Goal: Subscribe to service/newsletter

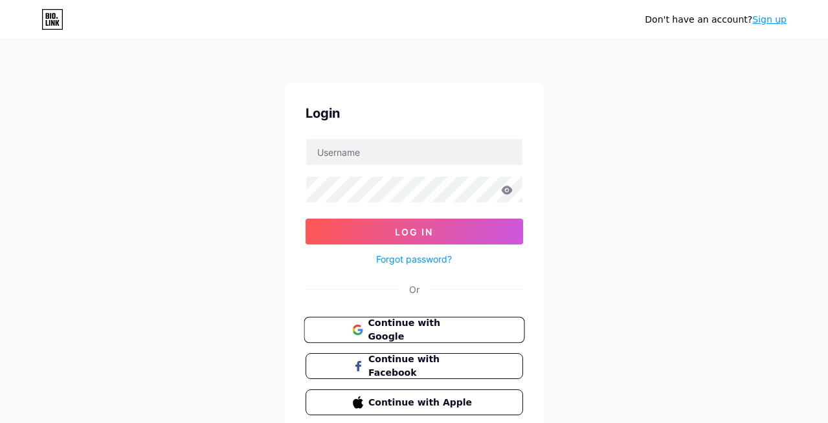
click at [438, 331] on span "Continue with Google" at bounding box center [422, 330] width 108 height 28
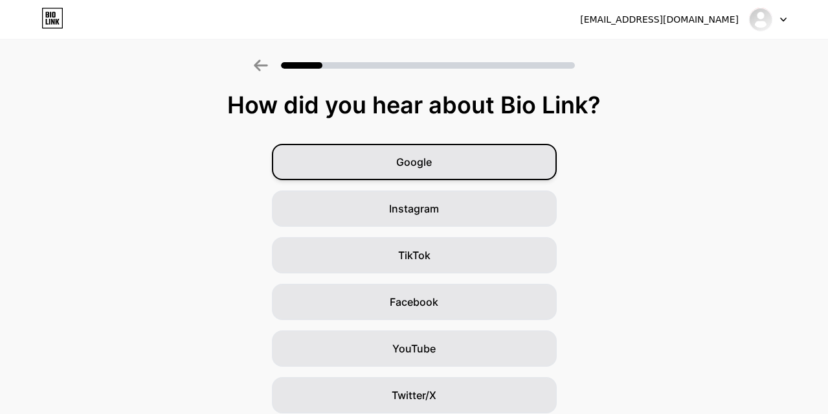
click at [418, 175] on div "Google" at bounding box center [414, 162] width 285 height 36
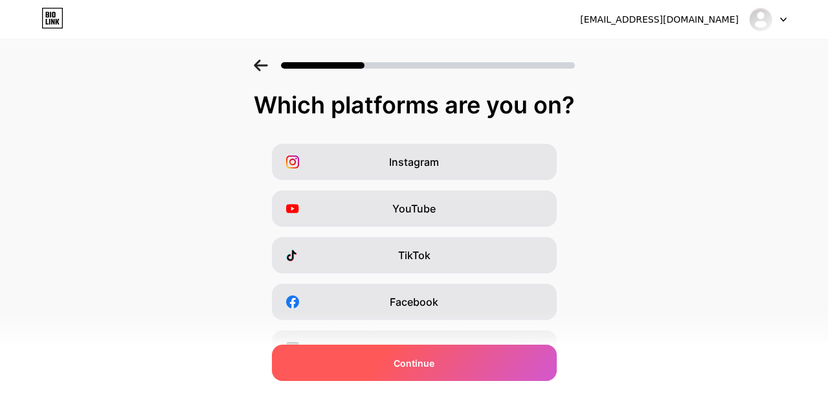
click at [421, 371] on div "Continue" at bounding box center [414, 362] width 285 height 36
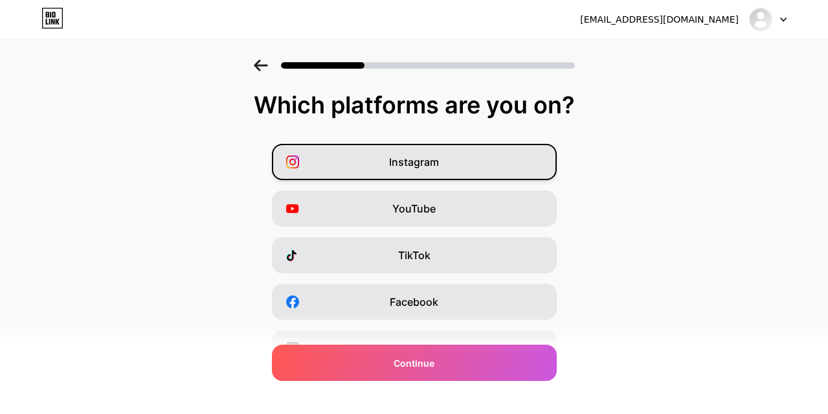
click at [434, 163] on span "Instagram" at bounding box center [414, 162] width 50 height 16
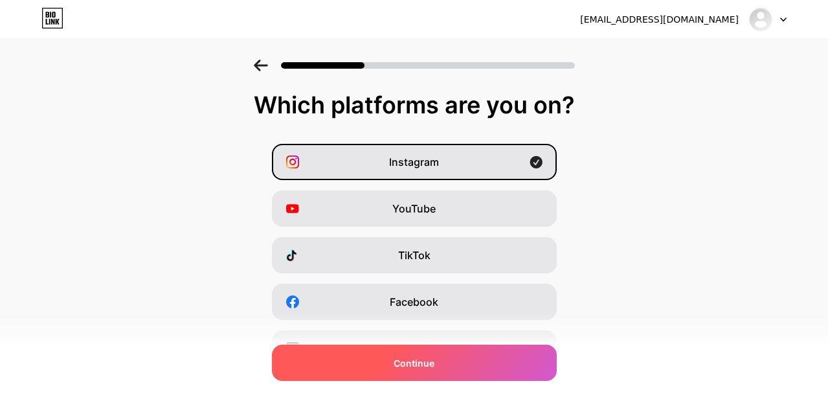
click at [423, 369] on span "Continue" at bounding box center [413, 363] width 41 height 14
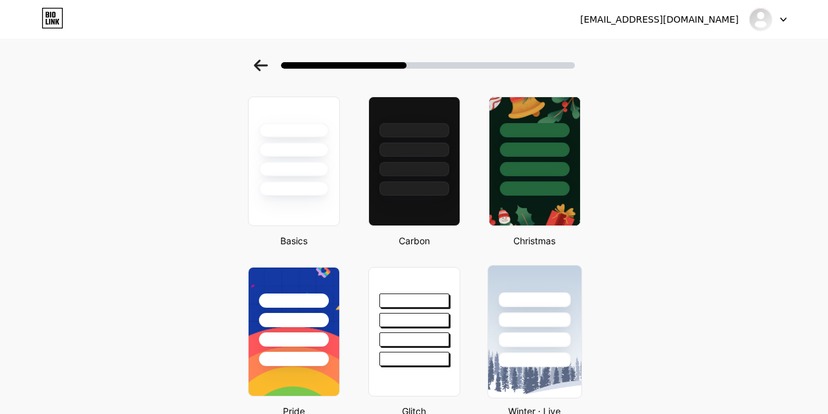
scroll to position [78, 0]
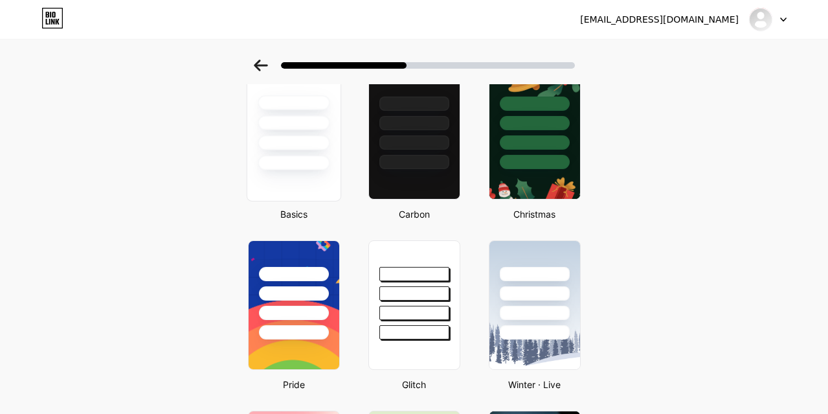
click at [300, 184] on div at bounding box center [293, 134] width 94 height 133
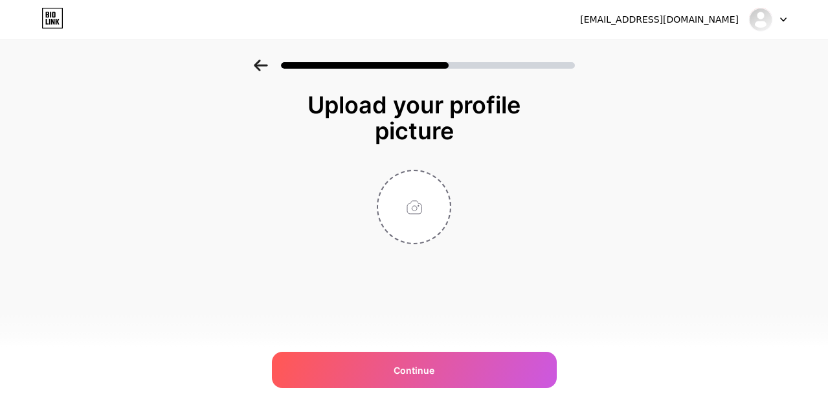
scroll to position [0, 0]
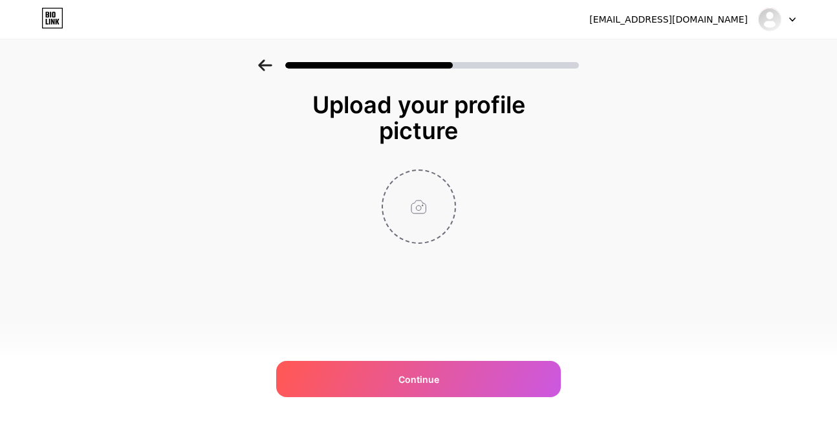
click at [426, 226] on input "file" at bounding box center [419, 207] width 72 height 72
type input "C:\fakepath\logo.png"
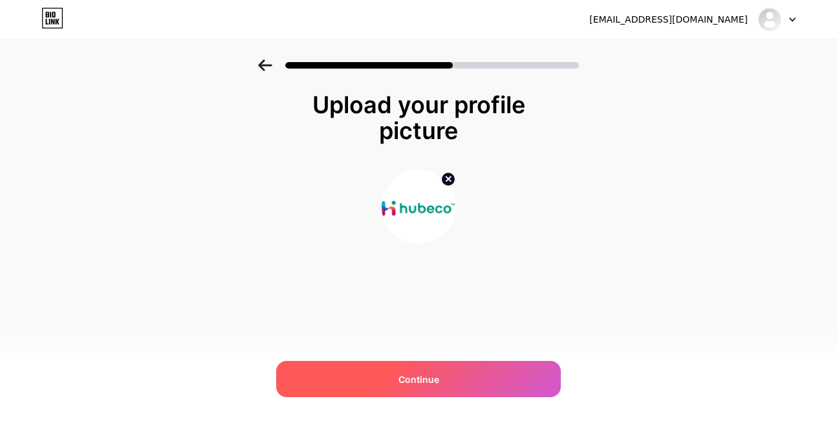
click at [463, 378] on div "Continue" at bounding box center [418, 379] width 285 height 36
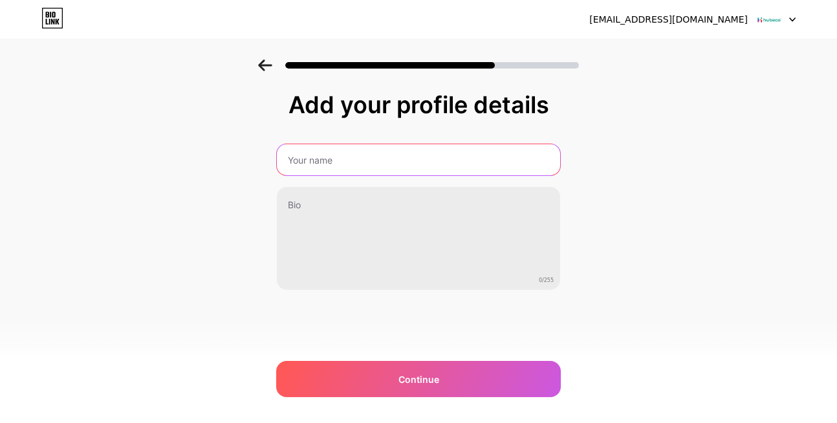
click at [365, 155] on input "text" at bounding box center [418, 159] width 283 height 31
type input "Hubeco Green Ventures Pvt Ltd"
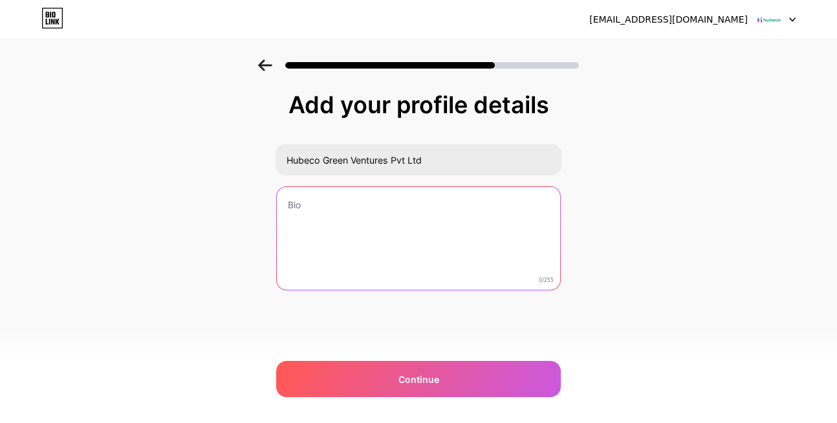
click at [369, 219] on textarea at bounding box center [418, 239] width 283 height 104
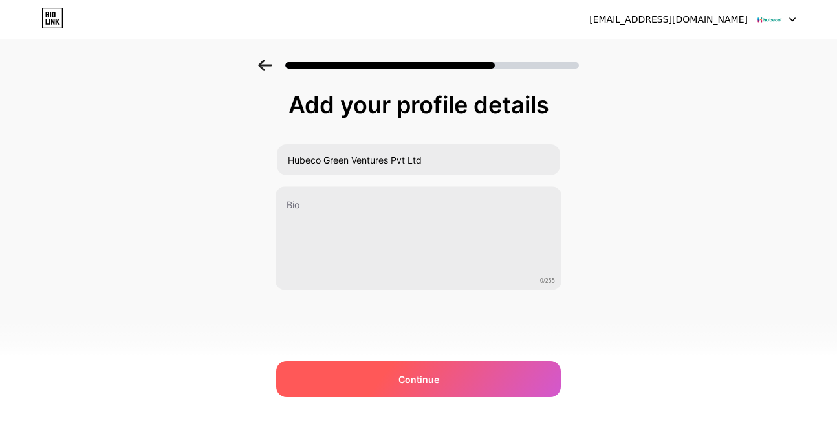
click at [422, 379] on span "Continue" at bounding box center [419, 380] width 41 height 14
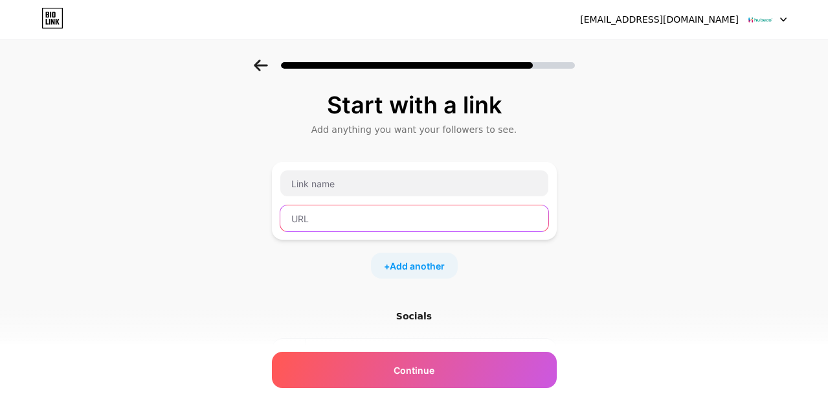
click at [370, 215] on input "text" at bounding box center [414, 218] width 268 height 26
paste input "[URL][DOMAIN_NAME]"
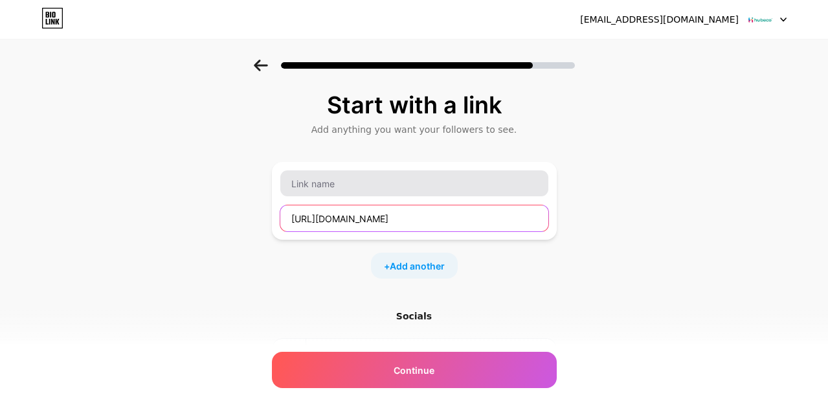
scroll to position [0, 311]
type input "[URL][DOMAIN_NAME]"
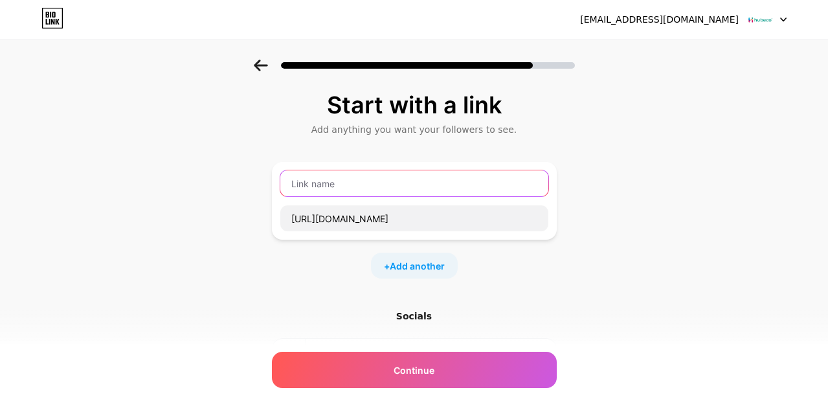
click at [368, 183] on input "text" at bounding box center [414, 183] width 268 height 26
paste input "What Are the Major Types of Construction Sand Used in Projects?"
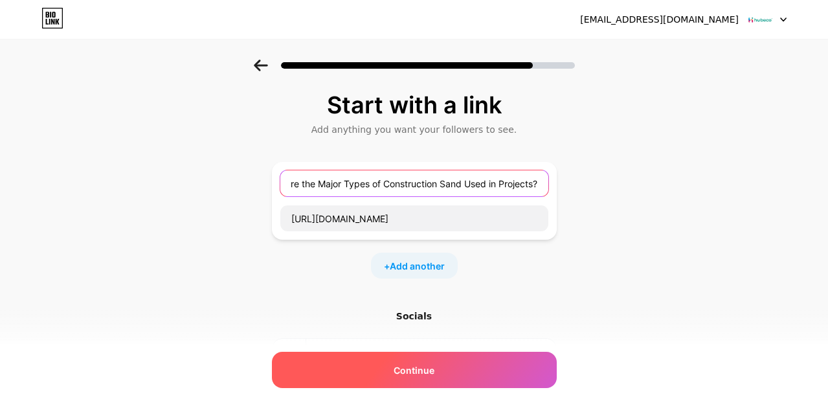
type input "What Are the Major Types of Construction Sand Used in Projects?"
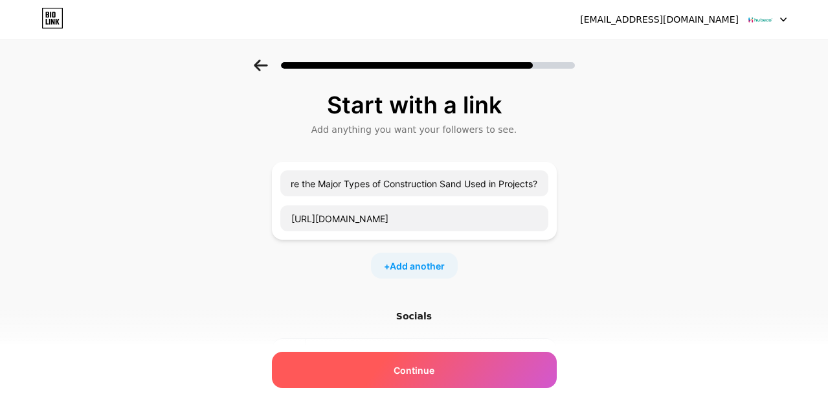
click at [430, 373] on span "Continue" at bounding box center [413, 370] width 41 height 14
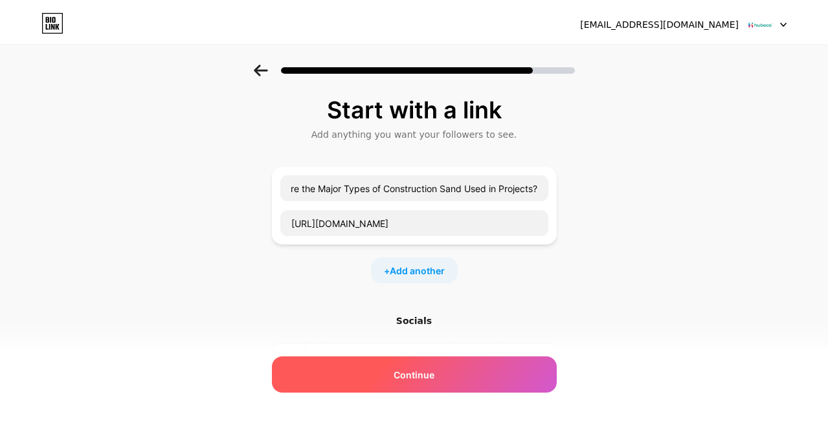
scroll to position [0, 0]
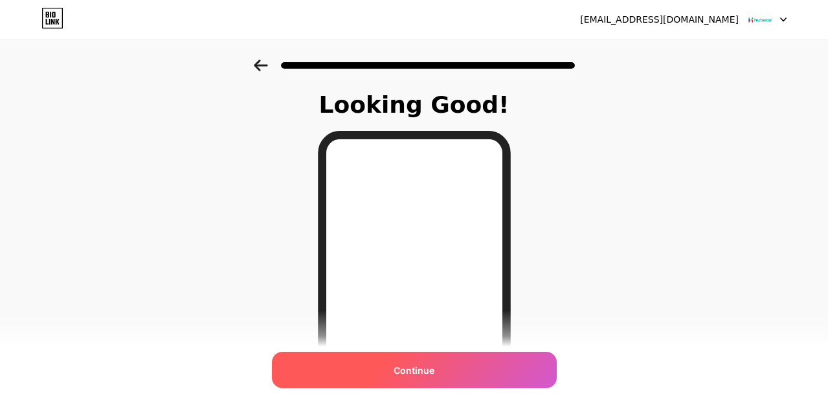
click at [450, 366] on div "Continue" at bounding box center [414, 369] width 285 height 36
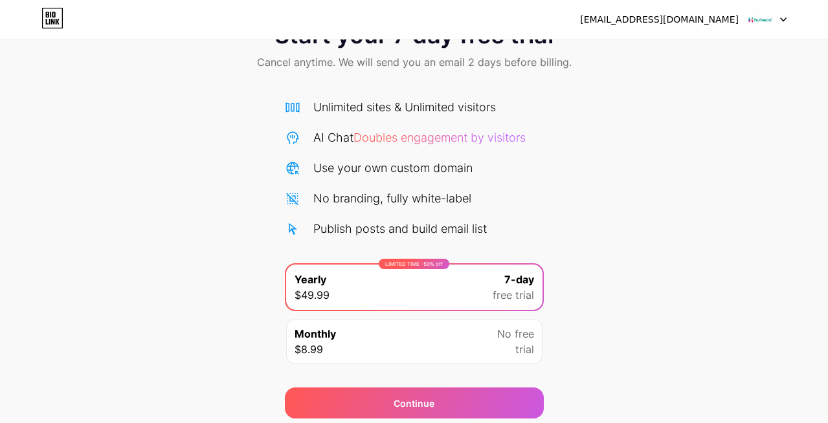
scroll to position [78, 0]
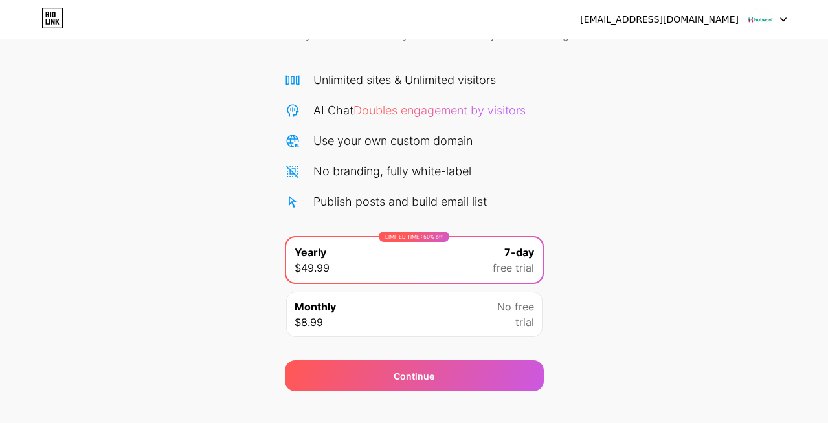
click at [496, 325] on div "Monthly $8.99 No free trial" at bounding box center [414, 314] width 256 height 45
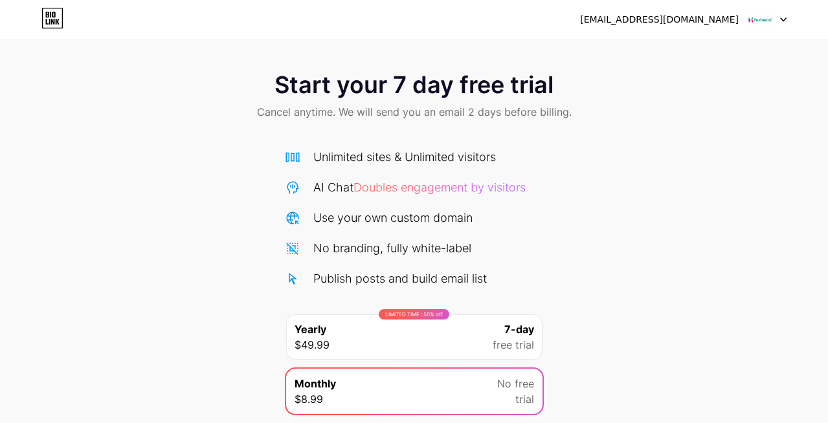
scroll to position [0, 0]
click at [55, 22] on icon at bounding box center [52, 18] width 22 height 21
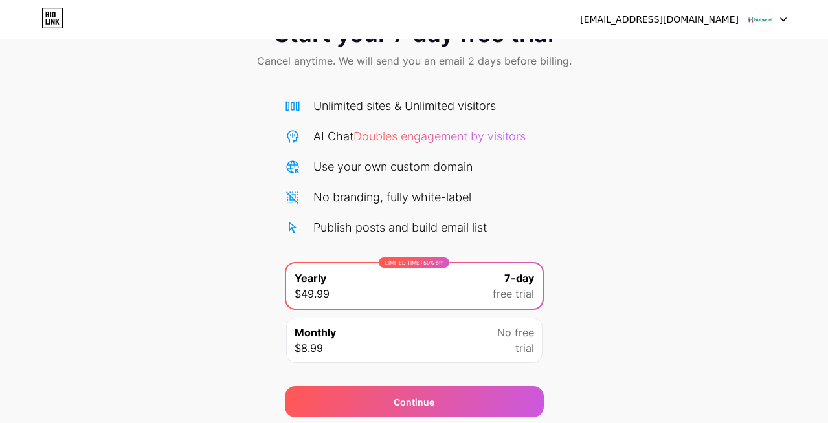
scroll to position [98, 0]
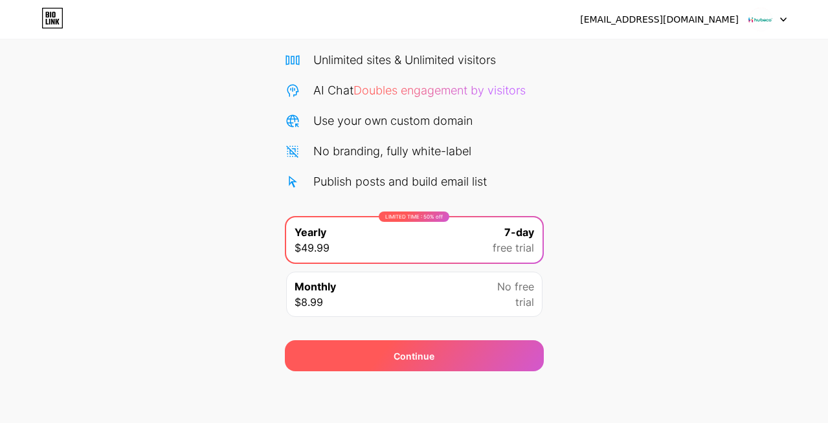
click at [471, 353] on div "Continue" at bounding box center [414, 355] width 259 height 31
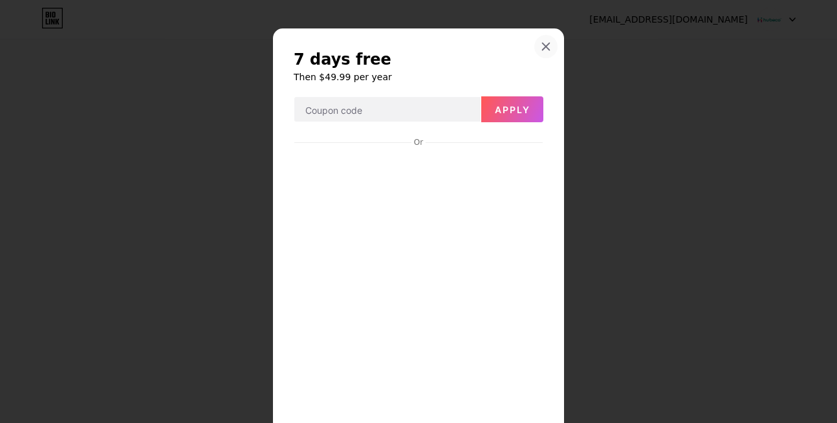
click at [548, 49] on div at bounding box center [546, 46] width 23 height 23
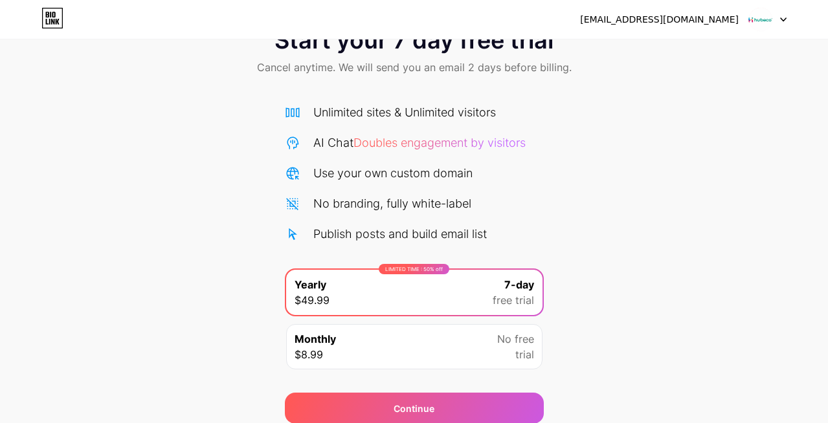
scroll to position [0, 0]
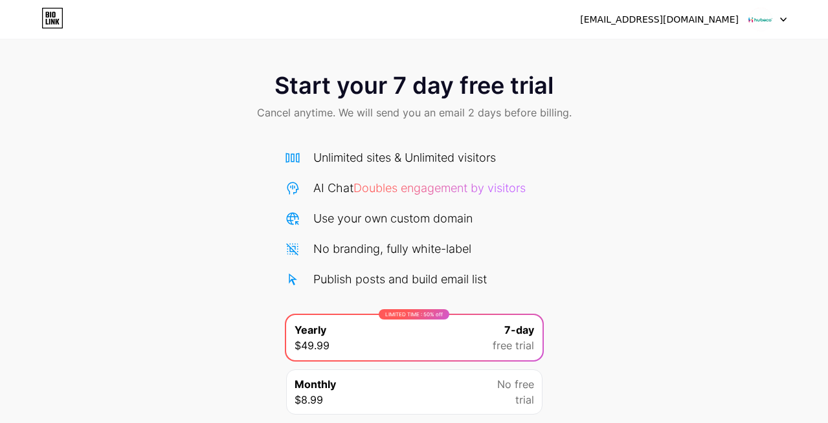
click at [713, 23] on div "[EMAIL_ADDRESS][DOMAIN_NAME]" at bounding box center [659, 20] width 159 height 14
click at [774, 21] on div at bounding box center [768, 19] width 38 height 23
click at [685, 123] on div "Start your 7 day free trial Cancel anytime. We will send you an email 2 days be…" at bounding box center [414, 98] width 828 height 76
click at [60, 17] on icon at bounding box center [52, 18] width 22 height 21
click at [46, 17] on icon at bounding box center [47, 15] width 3 height 6
